Goal: Task Accomplishment & Management: Manage account settings

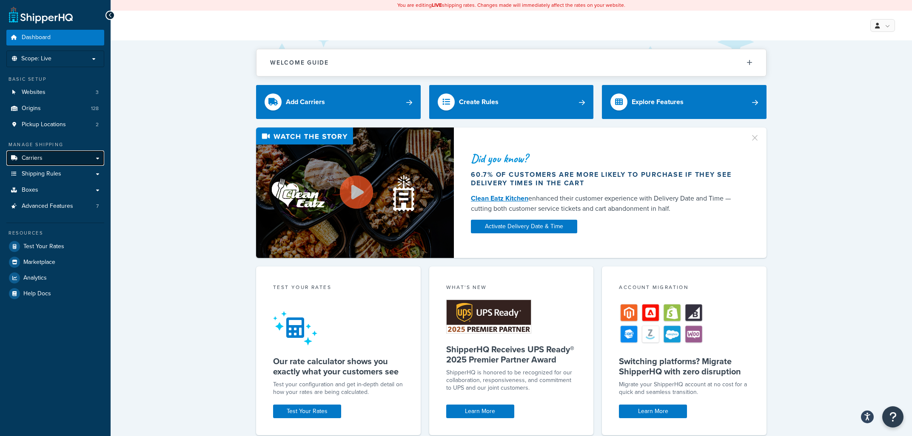
click at [50, 152] on link "Carriers" at bounding box center [55, 159] width 98 height 16
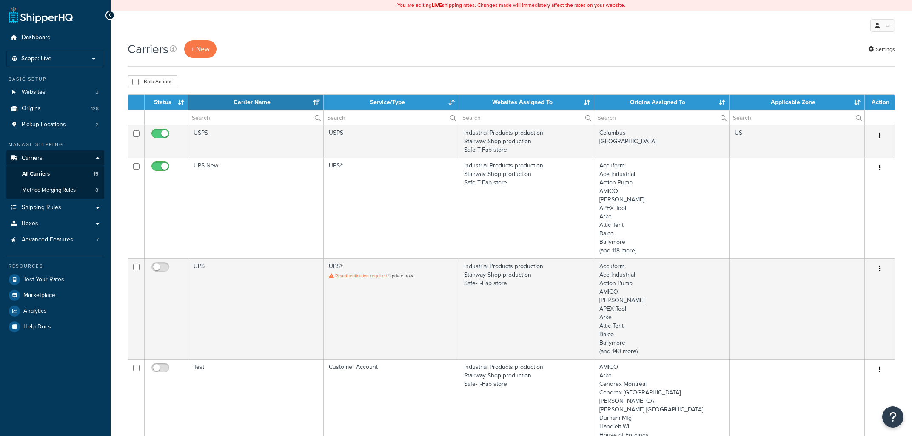
select select "15"
click at [76, 239] on link "Advanced Features 7" at bounding box center [55, 240] width 98 height 16
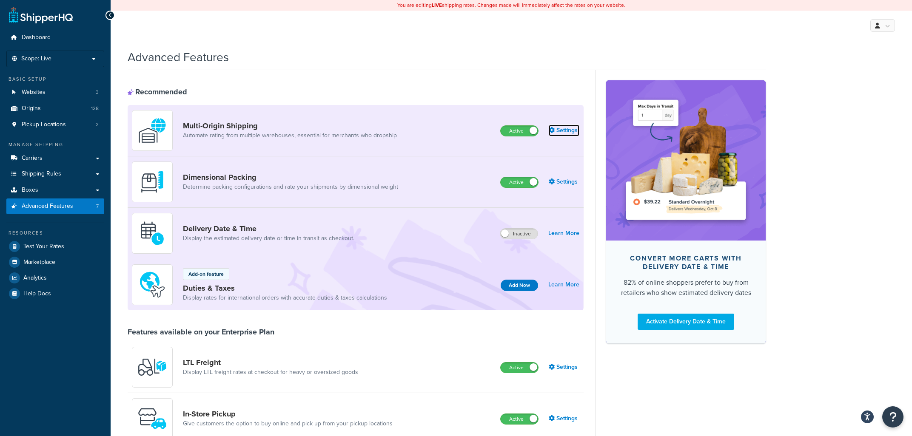
click at [566, 131] on link "Settings" at bounding box center [564, 131] width 31 height 12
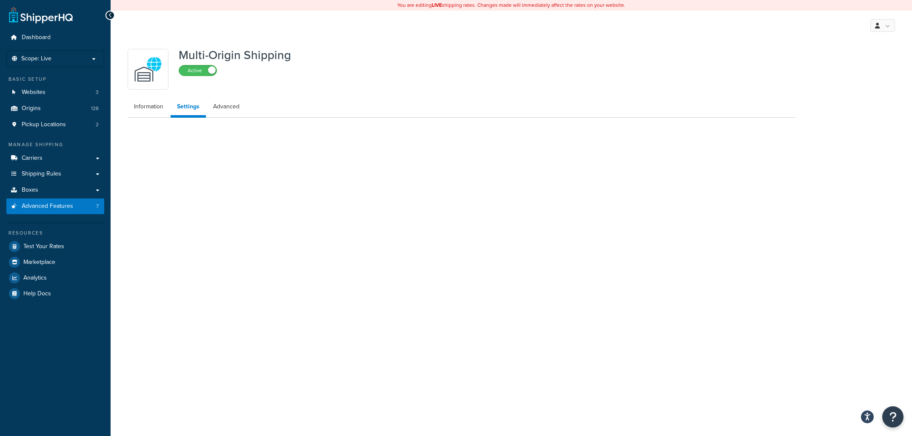
select select "false"
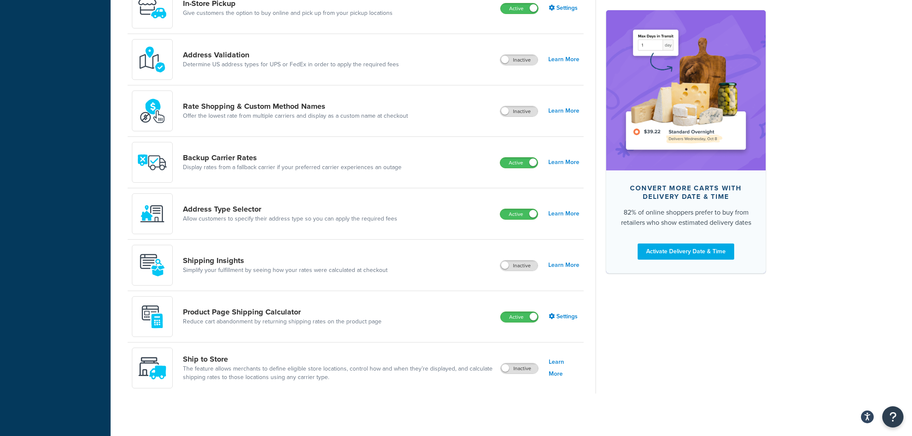
scroll to position [229, 0]
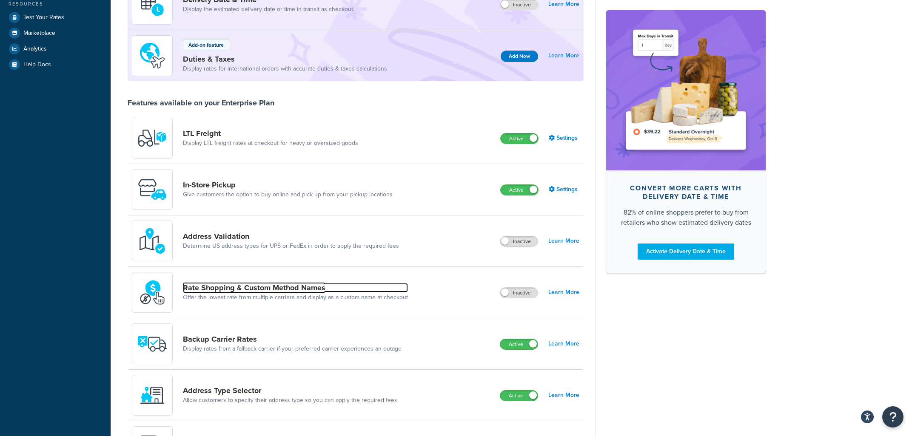
click at [308, 291] on link "Rate Shopping & Custom Method Names" at bounding box center [295, 287] width 225 height 9
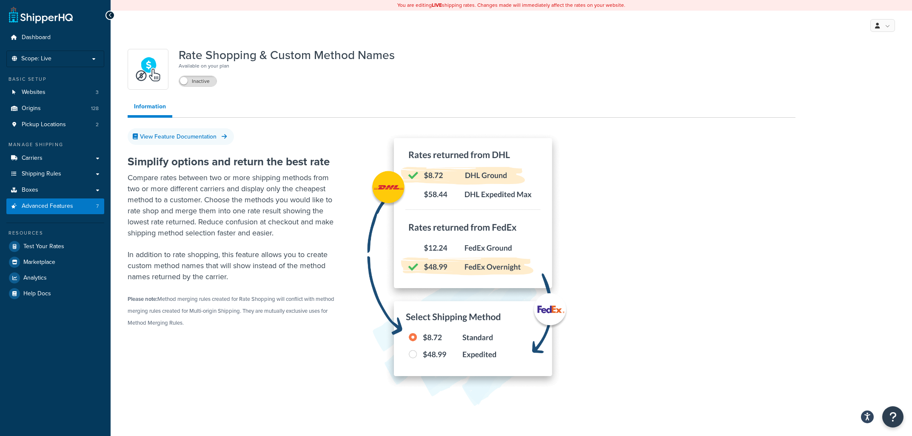
drag, startPoint x: 237, startPoint y: 326, endPoint x: 163, endPoint y: 199, distance: 146.7
click at [163, 204] on div "Simplify options and return the best rate Compare rates between two or more shi…" at bounding box center [234, 238] width 213 height 182
click at [163, 196] on p "Compare rates between two or more shipping methods from two or more different c…" at bounding box center [234, 205] width 213 height 66
drag, startPoint x: 235, startPoint y: 343, endPoint x: 174, endPoint y: 207, distance: 149.0
click at [174, 211] on div "Simplify options and return the best rate Compare rates between two or more shi…" at bounding box center [462, 281] width 668 height 277
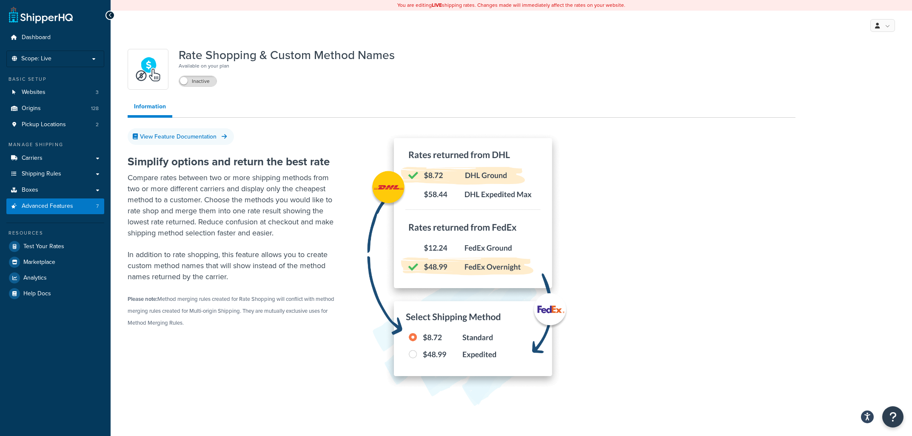
click at [174, 206] on p "Compare rates between two or more shipping methods from two or more different c…" at bounding box center [234, 205] width 213 height 66
drag, startPoint x: 170, startPoint y: 276, endPoint x: 167, endPoint y: 205, distance: 71.1
click at [167, 206] on div "Simplify options and return the best rate Compare rates between two or more shi…" at bounding box center [462, 281] width 668 height 277
click at [167, 205] on p "Compare rates between two or more shipping methods from two or more different c…" at bounding box center [234, 205] width 213 height 66
drag, startPoint x: 217, startPoint y: 321, endPoint x: 163, endPoint y: 191, distance: 140.7
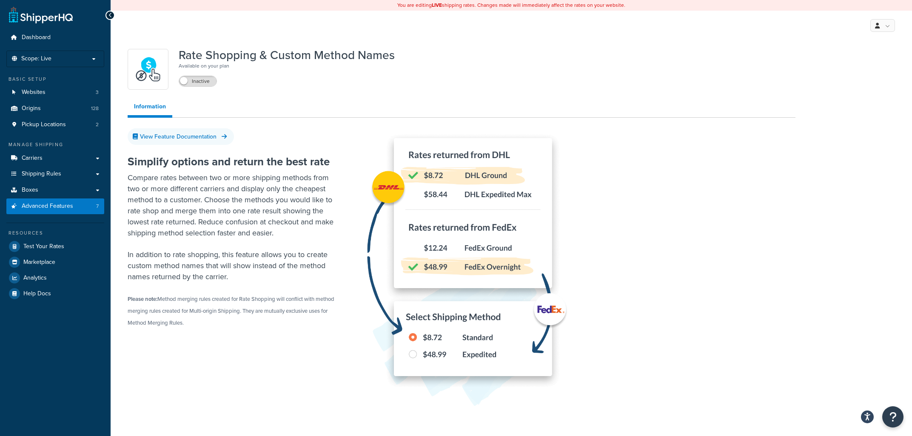
click at [162, 200] on div "Simplify options and return the best rate Compare rates between two or more shi…" at bounding box center [462, 281] width 668 height 277
click at [163, 191] on p "Compare rates between two or more shipping methods from two or more different c…" at bounding box center [234, 205] width 213 height 66
drag, startPoint x: 168, startPoint y: 225, endPoint x: 247, endPoint y: 326, distance: 128.7
click at [247, 326] on div "Simplify options and return the best rate Compare rates between two or more shi…" at bounding box center [234, 238] width 213 height 182
click at [247, 325] on div "Simplify options and return the best rate Compare rates between two or more shi…" at bounding box center [234, 238] width 213 height 182
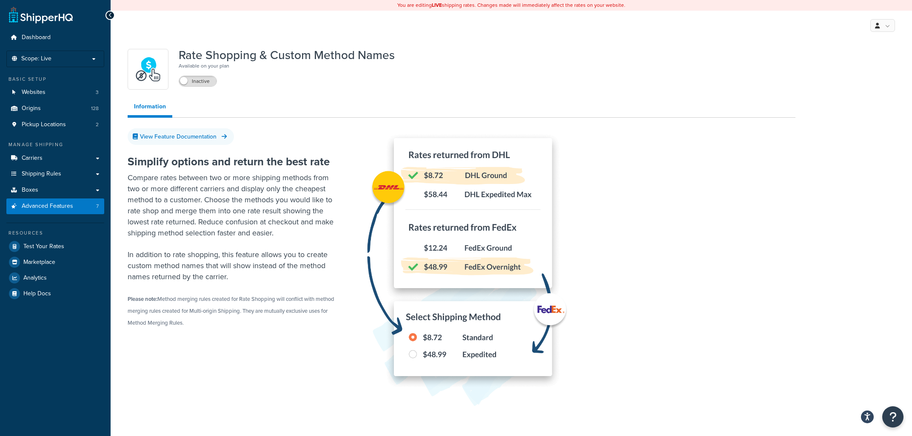
drag, startPoint x: 207, startPoint y: 313, endPoint x: 188, endPoint y: 196, distance: 119.0
click at [188, 207] on div "Simplify options and return the best rate Compare rates between two or more shi…" at bounding box center [462, 281] width 668 height 277
click at [188, 196] on p "Compare rates between two or more shipping methods from two or more different c…" at bounding box center [234, 205] width 213 height 66
click at [210, 139] on link "View Feature Documentation" at bounding box center [181, 136] width 106 height 17
click at [196, 82] on label "Inactive" at bounding box center [197, 81] width 37 height 10
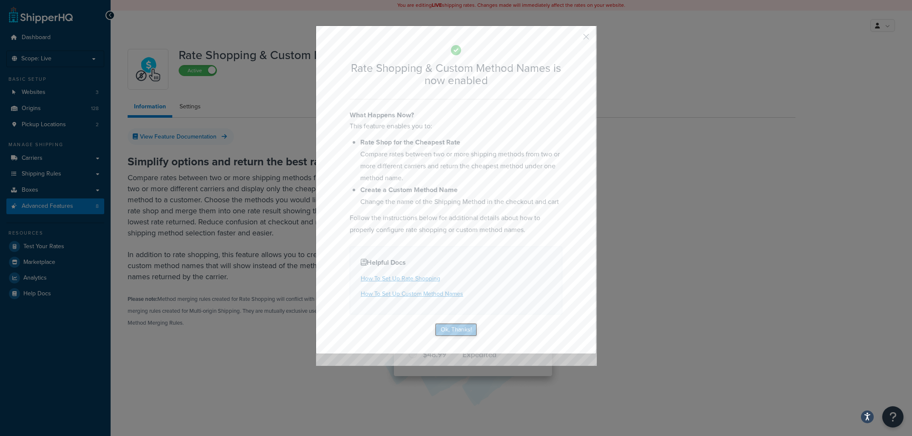
click at [456, 327] on button "Ok, Thanks!" at bounding box center [456, 330] width 43 height 14
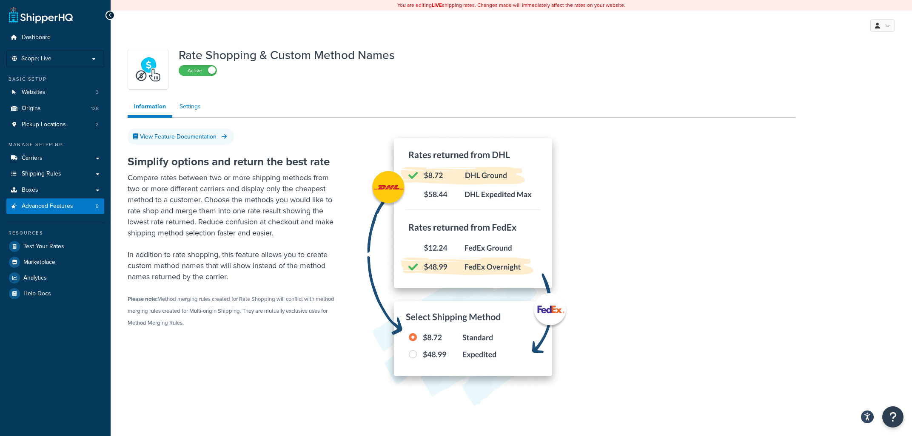
click at [193, 106] on link "Settings" at bounding box center [190, 106] width 34 height 17
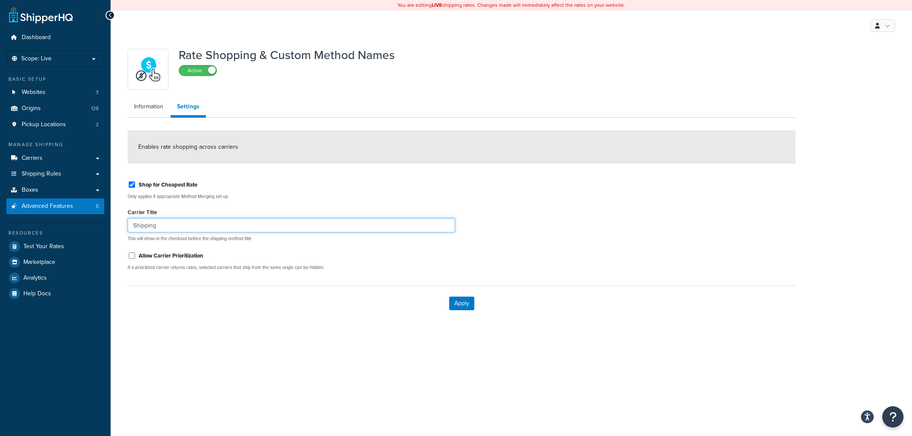
drag, startPoint x: 172, startPoint y: 227, endPoint x: 73, endPoint y: 221, distance: 99.7
click at [128, 220] on input "Shipping" at bounding box center [291, 225] width 327 height 14
type input "LTL Freight Rate"
drag, startPoint x: 215, startPoint y: 267, endPoint x: 294, endPoint y: 272, distance: 78.8
click at [294, 272] on div "Shop for Cheapest Rate Only applies if appropriate Method Merging set up Carrie…" at bounding box center [291, 225] width 340 height 103
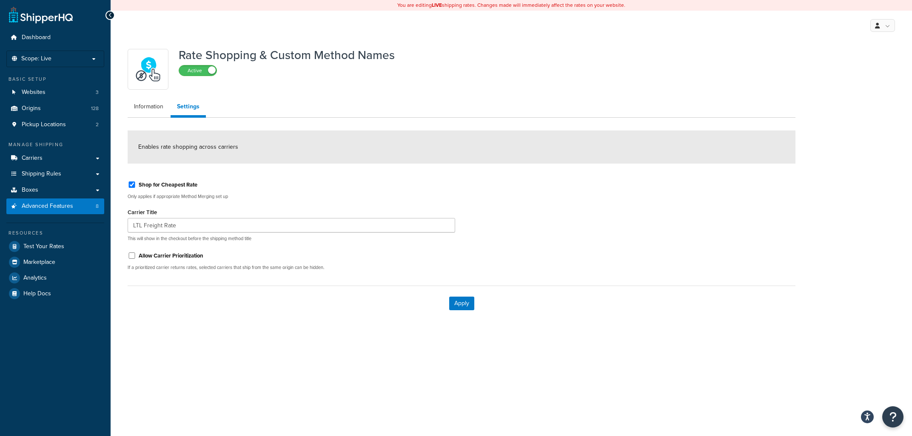
click at [294, 271] on div "Shop for Cheapest Rate Only applies if appropriate Method Merging set up Carrie…" at bounding box center [291, 225] width 340 height 103
drag, startPoint x: 295, startPoint y: 270, endPoint x: 174, endPoint y: 270, distance: 120.8
click at [174, 270] on p "If a prioritized carrier returns rates, selected carriers that ship from the sa…" at bounding box center [291, 267] width 327 height 6
click at [468, 307] on button "Apply" at bounding box center [461, 304] width 25 height 14
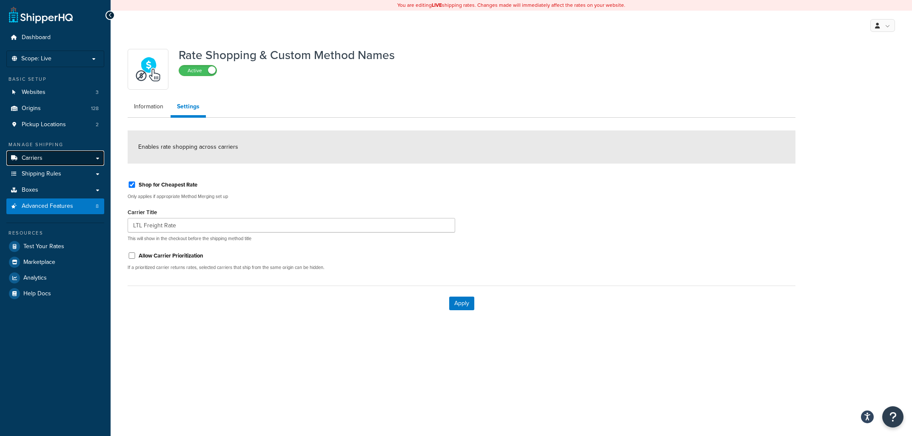
click at [37, 157] on span "Carriers" at bounding box center [32, 158] width 21 height 7
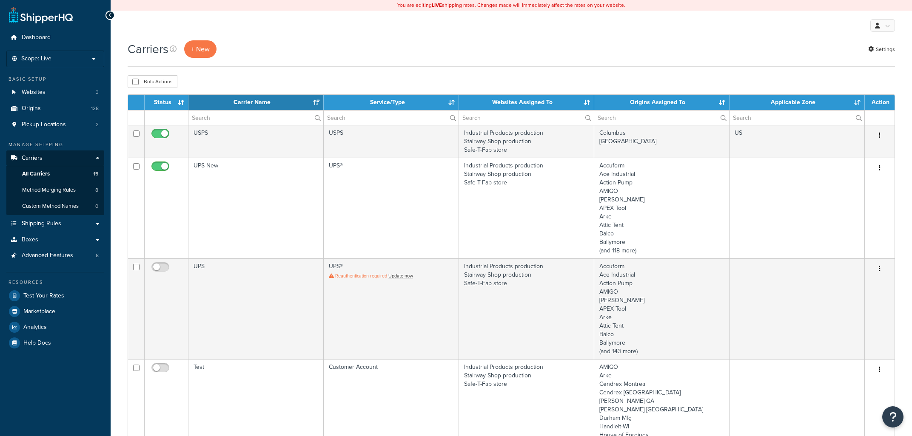
select select "15"
click at [206, 46] on button "+ New" at bounding box center [200, 48] width 32 height 17
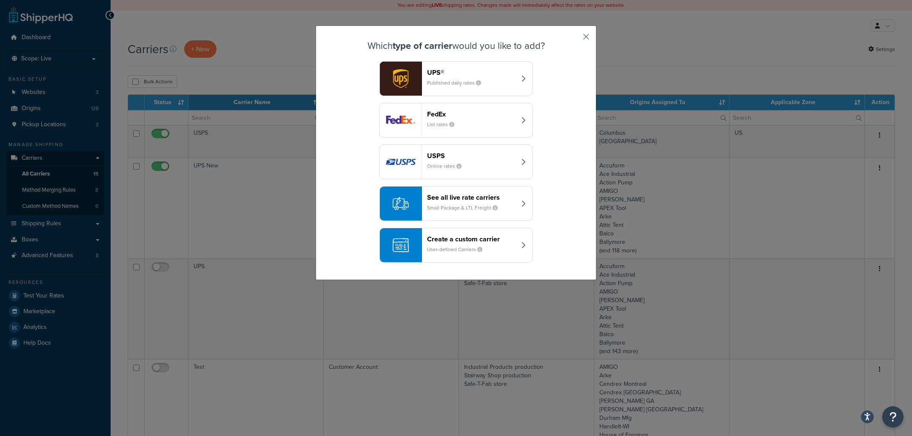
click at [574, 39] on button "button" at bounding box center [573, 40] width 2 height 2
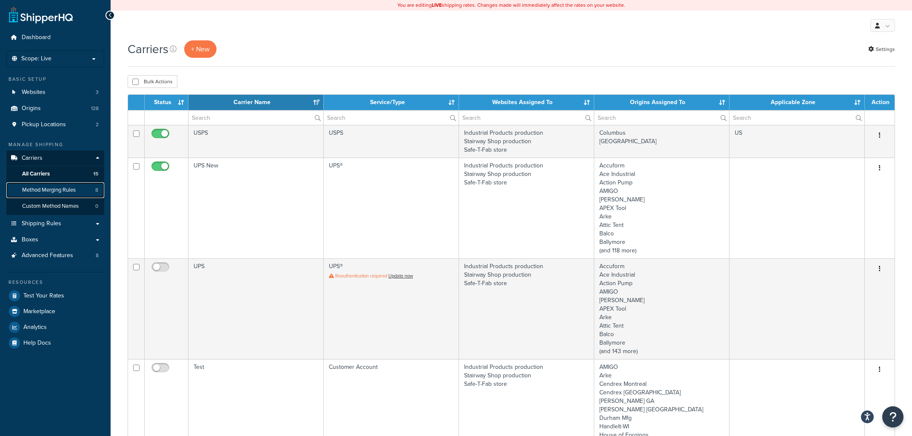
click at [57, 191] on span "Method Merging Rules" at bounding box center [49, 190] width 54 height 7
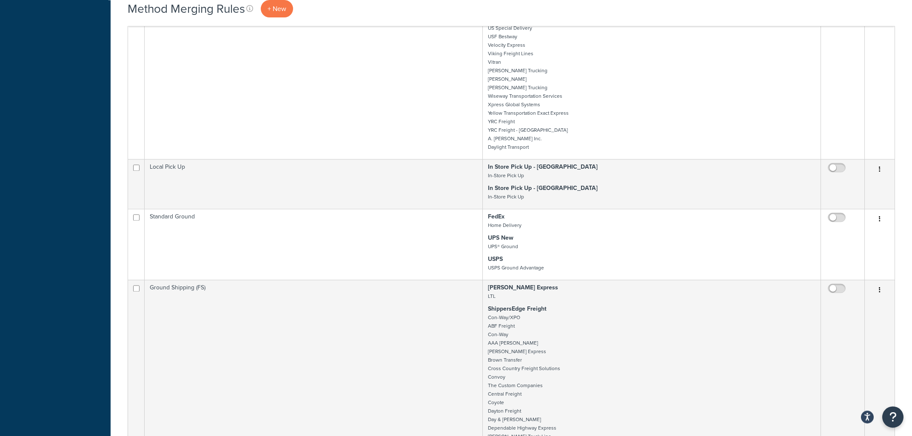
scroll to position [1114, 0]
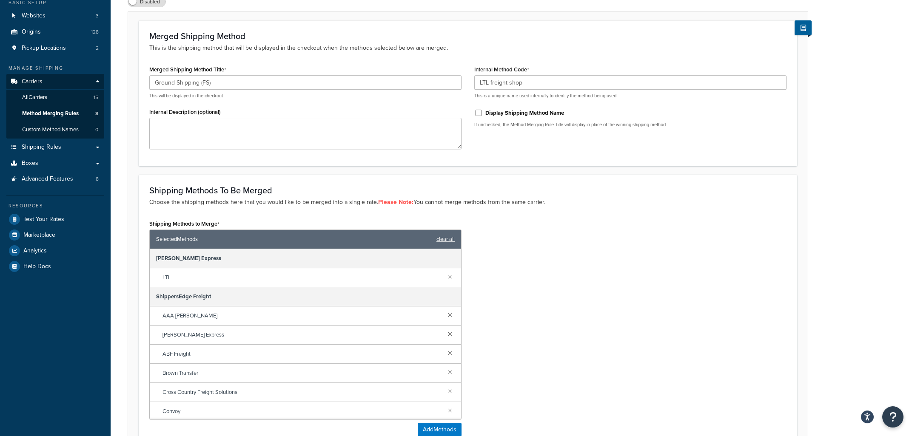
scroll to position [36, 0]
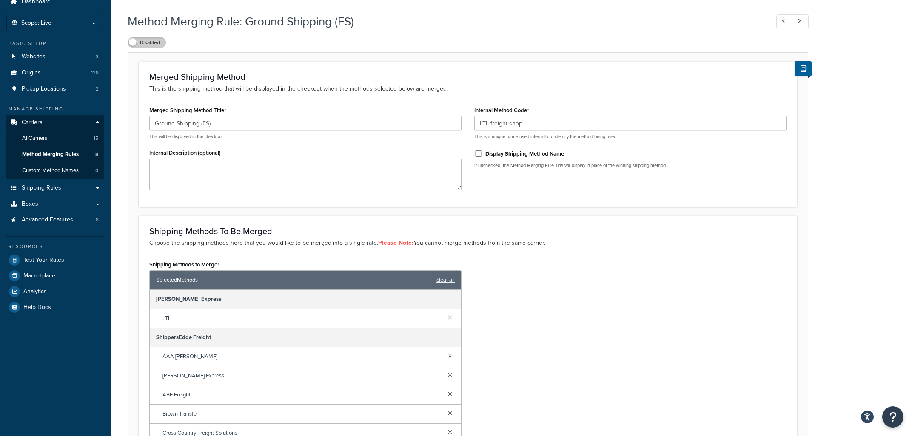
click at [138, 45] on label "Disabled" at bounding box center [146, 42] width 37 height 10
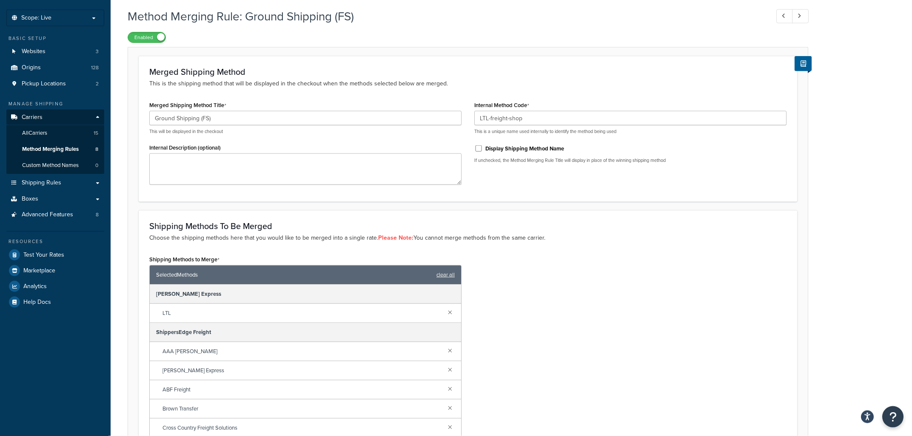
scroll to position [0, 0]
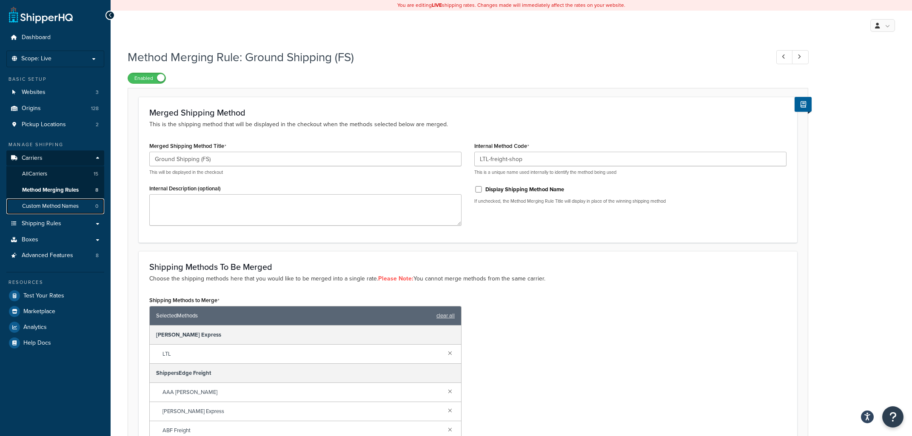
click at [48, 206] on span "Custom Method Names" at bounding box center [50, 206] width 57 height 7
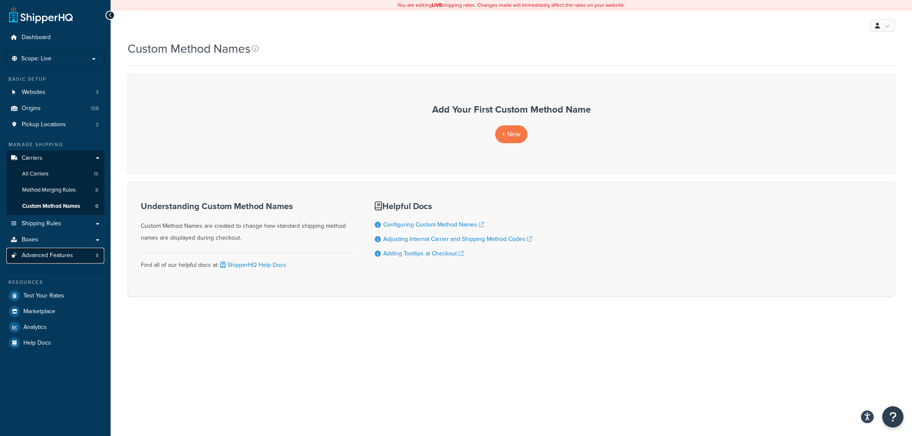
click at [44, 257] on span "Advanced Features" at bounding box center [47, 255] width 51 height 7
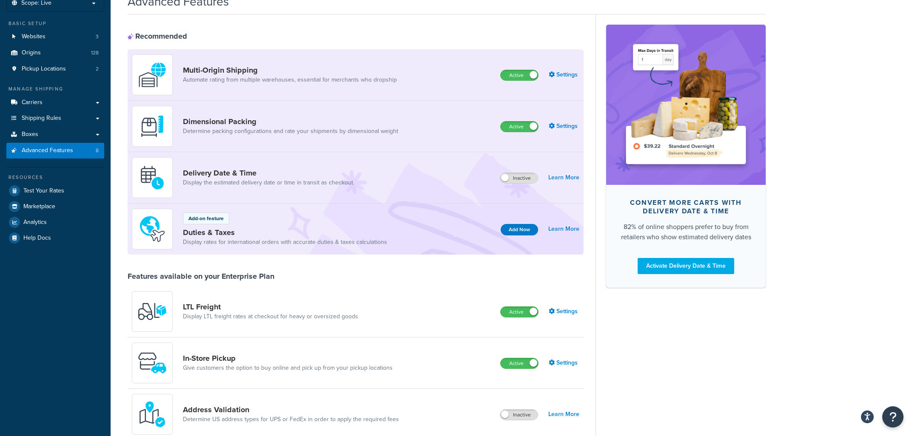
scroll to position [47, 0]
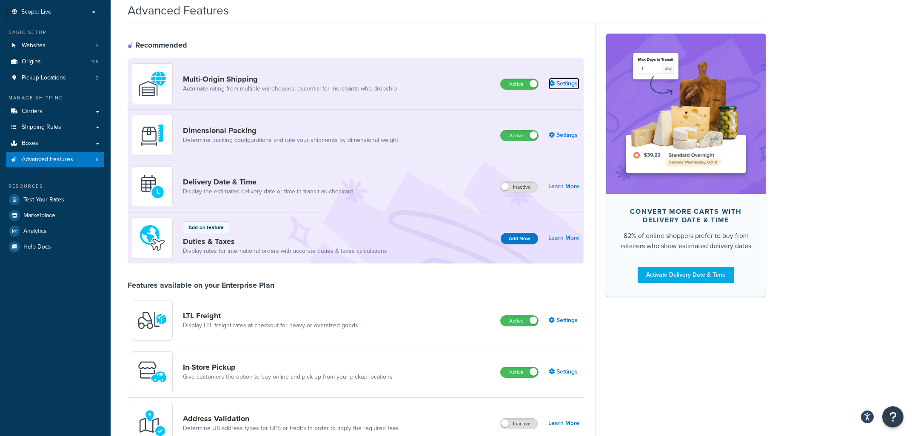
click at [567, 82] on link "Settings" at bounding box center [564, 84] width 31 height 12
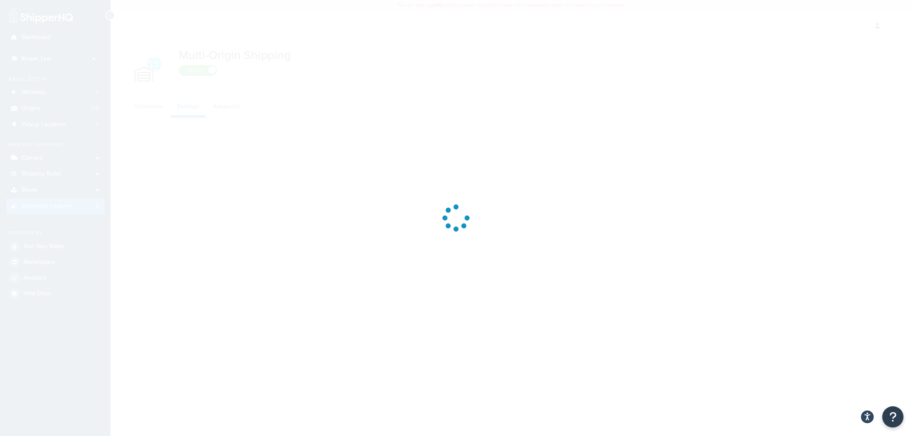
select select "false"
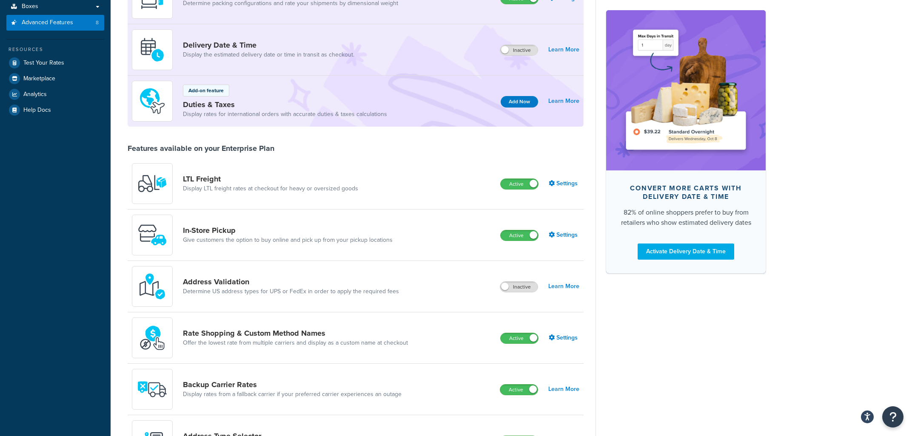
scroll to position [229, 0]
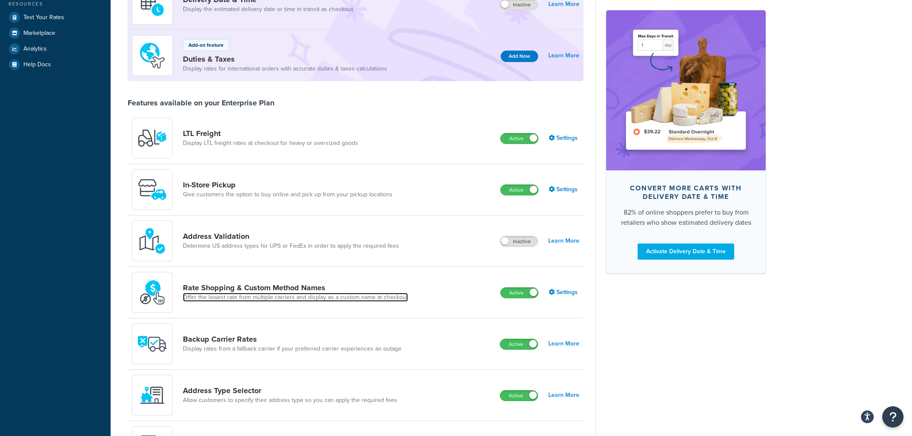
click at [400, 296] on link "Offer the lowest rate from multiple carriers and display as a custom name at ch…" at bounding box center [295, 297] width 225 height 9
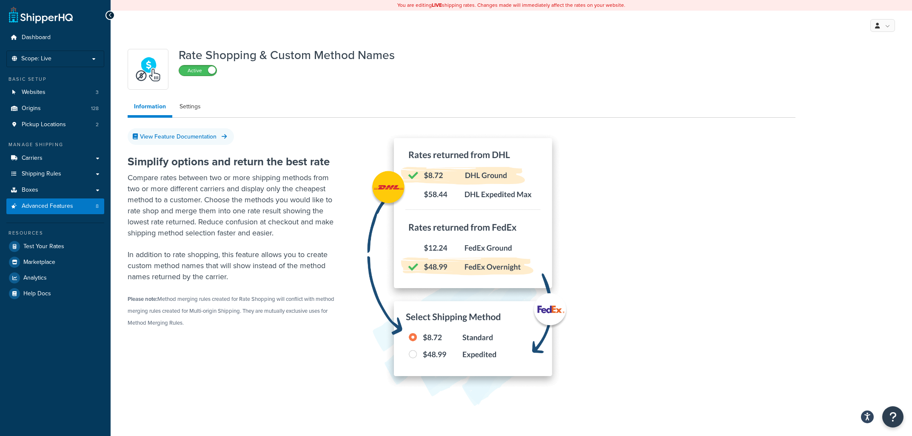
click at [206, 66] on div "Active" at bounding box center [198, 70] width 38 height 11
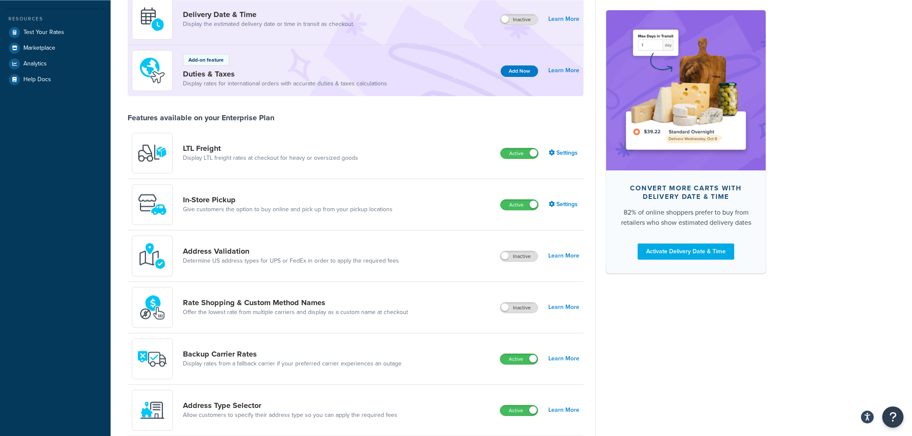
scroll to position [273, 0]
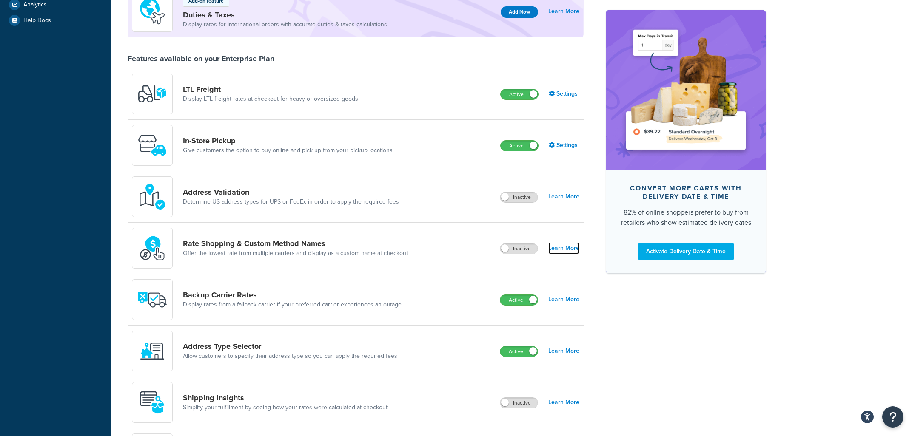
click at [569, 249] on link "Learn More" at bounding box center [563, 248] width 31 height 12
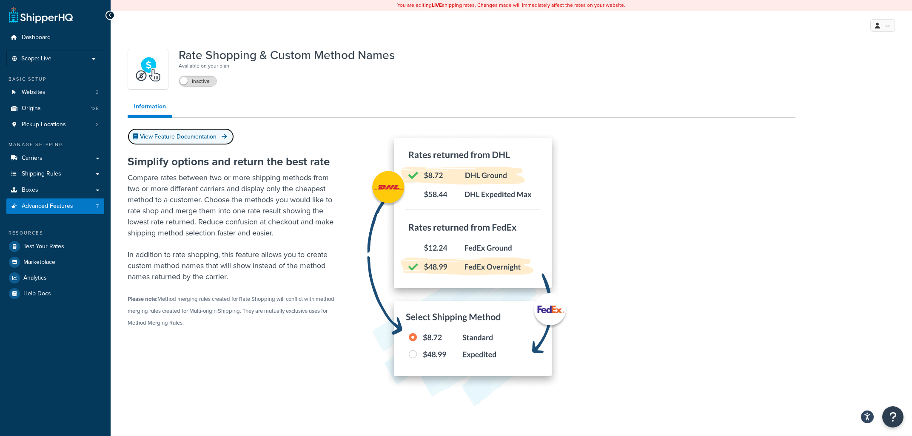
click at [199, 139] on link "View Feature Documentation" at bounding box center [181, 136] width 106 height 17
